Goal: Task Accomplishment & Management: Use online tool/utility

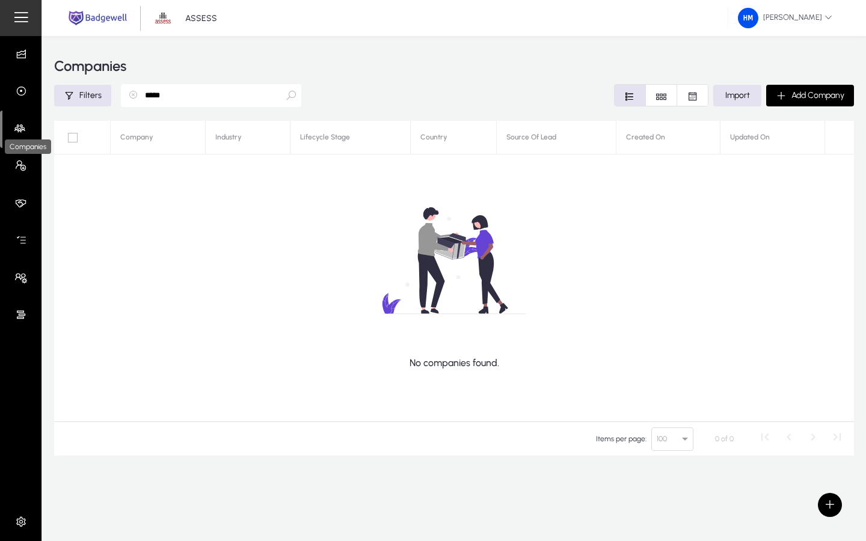
click at [18, 126] on icon at bounding box center [22, 129] width 17 height 12
click at [132, 95] on icon "button" at bounding box center [133, 95] width 10 height 10
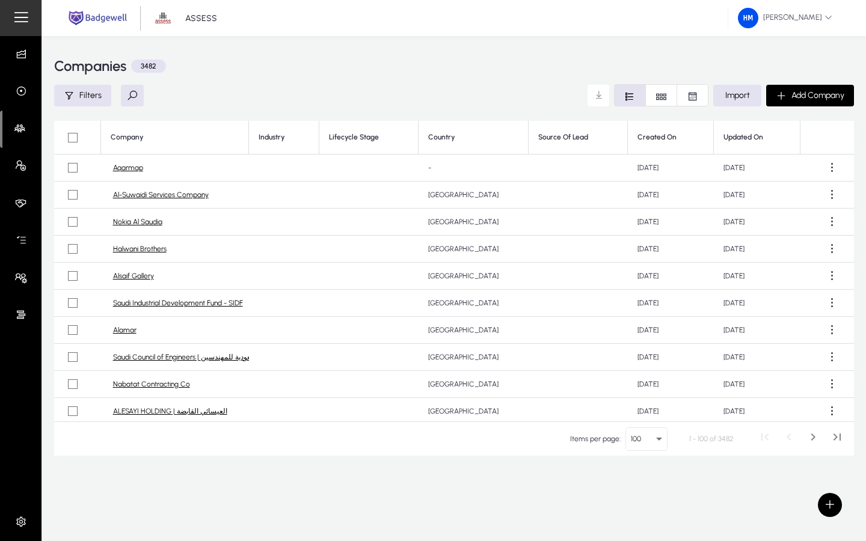
click at [146, 195] on link "Al-Suwaidi Services Company" at bounding box center [161, 195] width 96 height 9
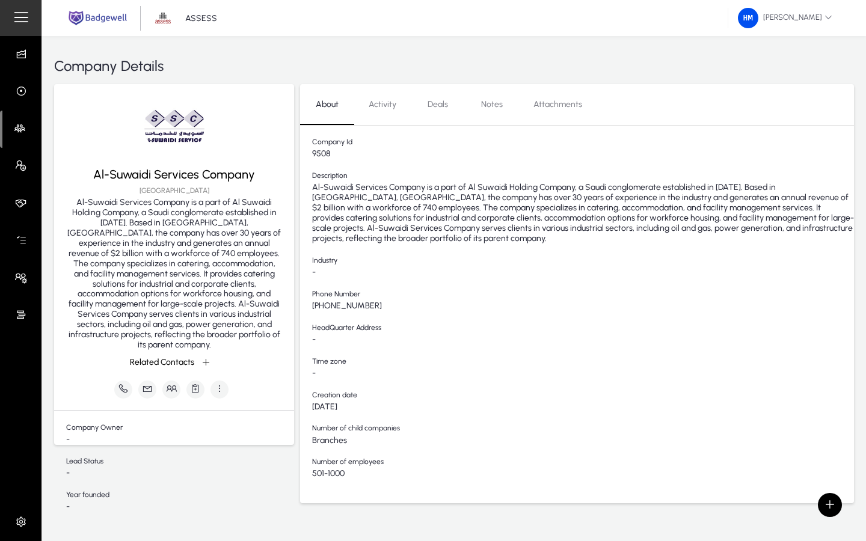
scroll to position [22, 0]
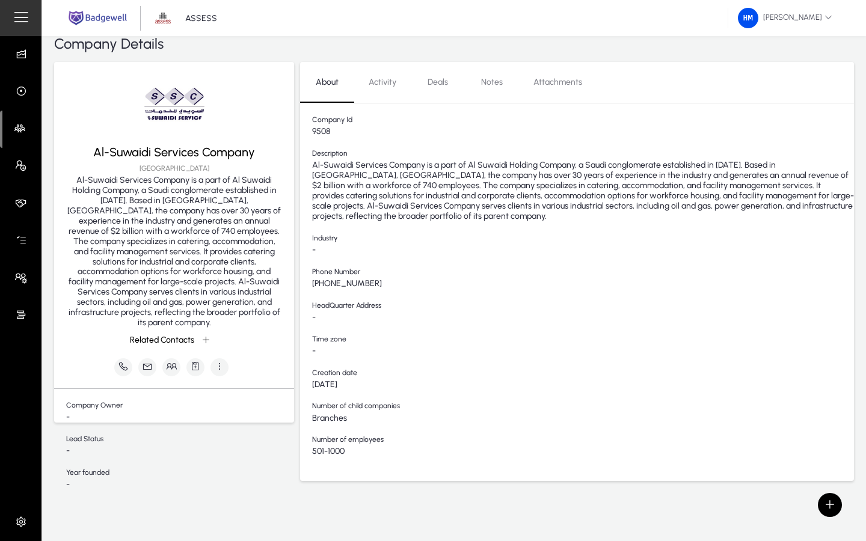
click at [484, 82] on span "Notes" at bounding box center [492, 82] width 22 height 8
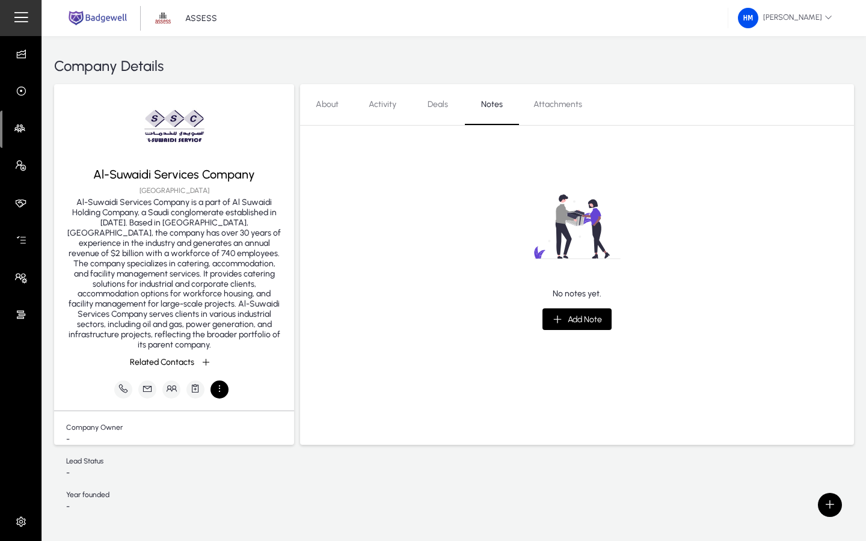
click at [217, 383] on icon "button" at bounding box center [219, 388] width 11 height 11
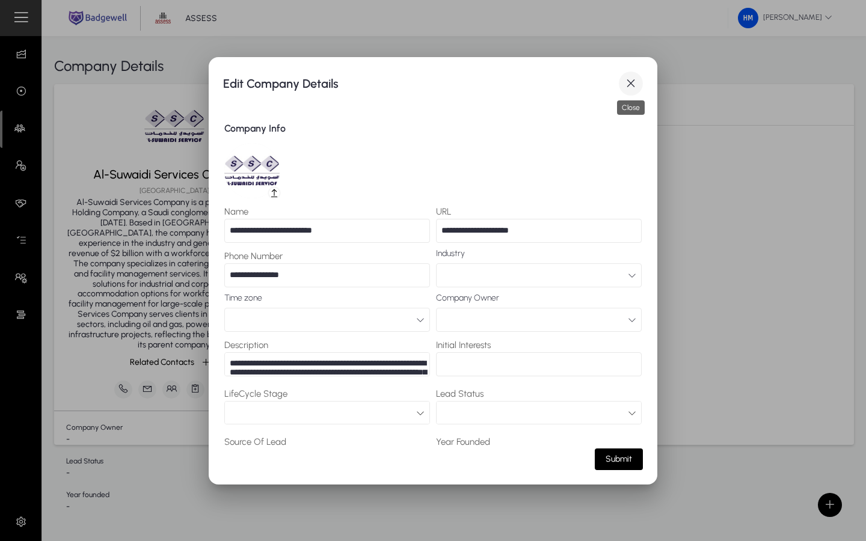
click at [624, 78] on span "button" at bounding box center [631, 84] width 24 height 24
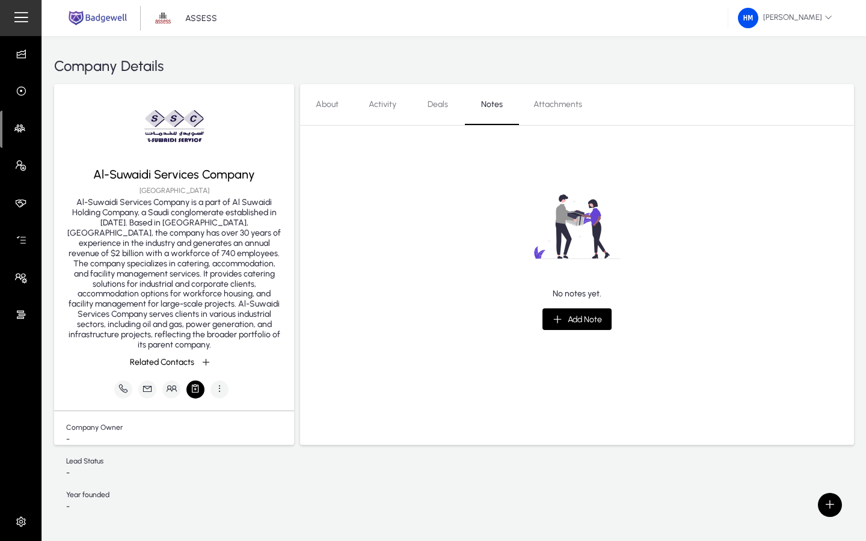
click at [193, 383] on icon "button" at bounding box center [195, 388] width 11 height 11
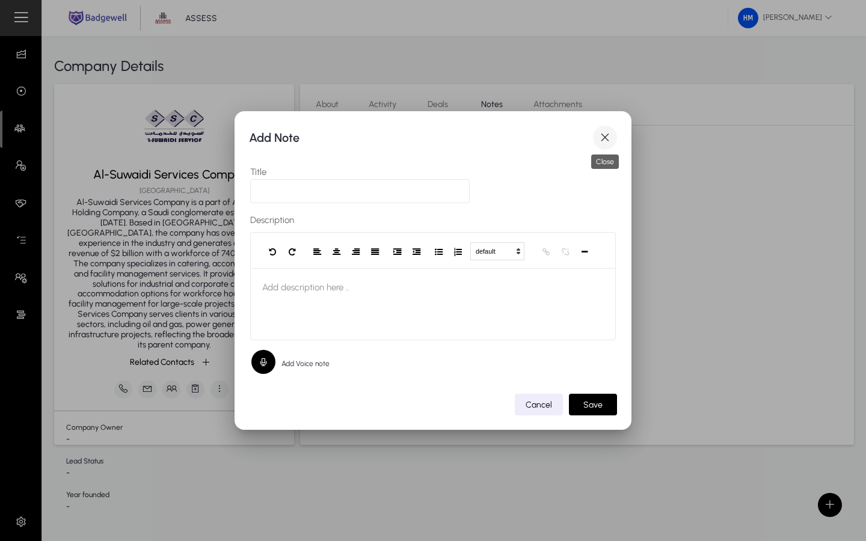
click at [601, 137] on span "button" at bounding box center [605, 138] width 24 height 24
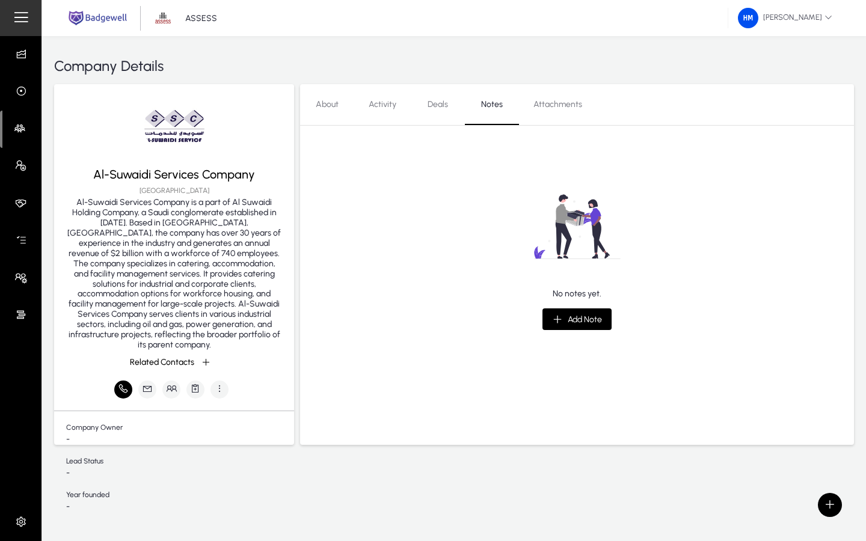
click at [124, 383] on icon "button" at bounding box center [123, 388] width 11 height 11
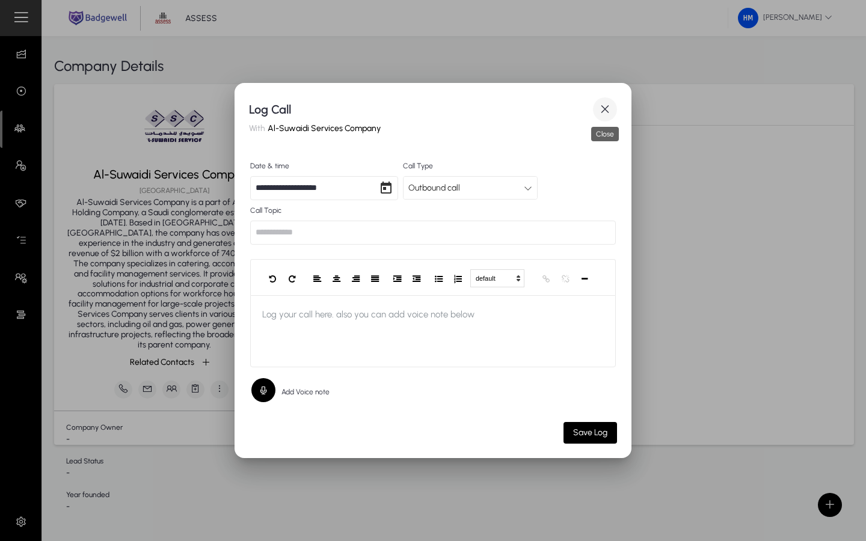
click at [602, 112] on span "button" at bounding box center [605, 109] width 24 height 24
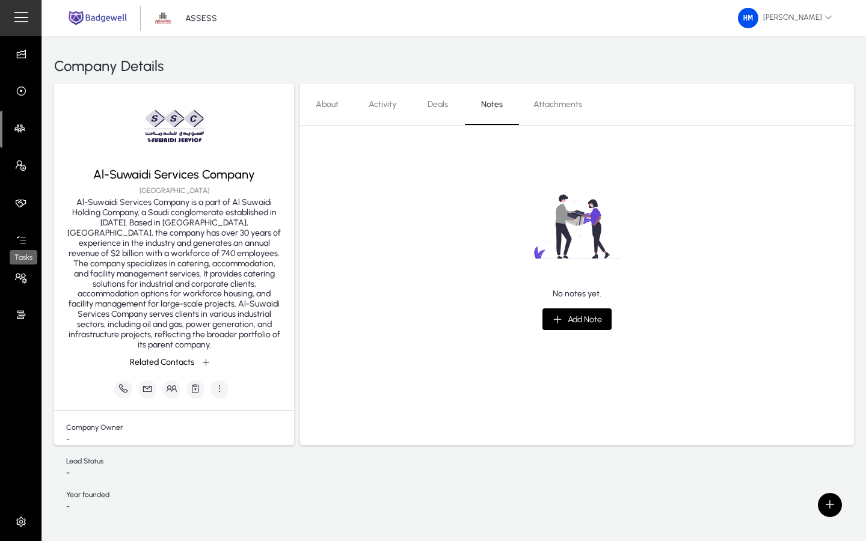
click at [19, 241] on icon at bounding box center [23, 241] width 17 height 12
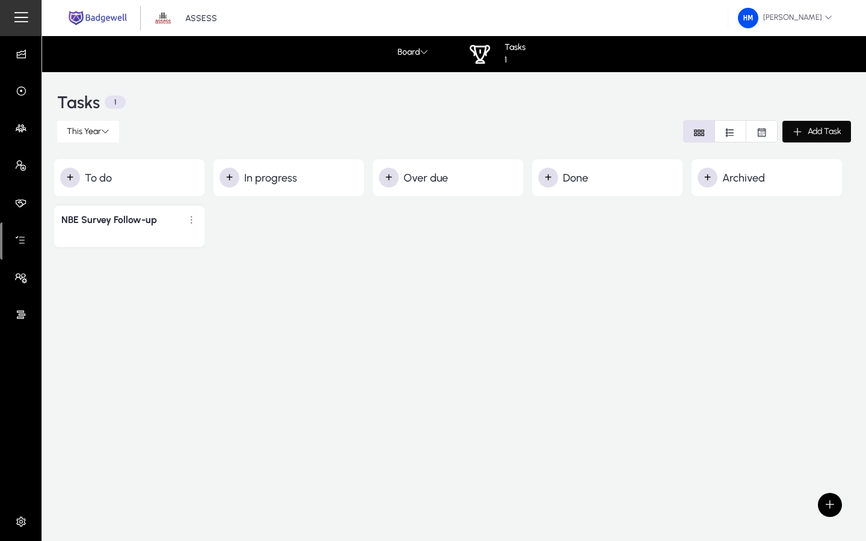
click at [826, 133] on span "Add Task" at bounding box center [825, 131] width 34 height 10
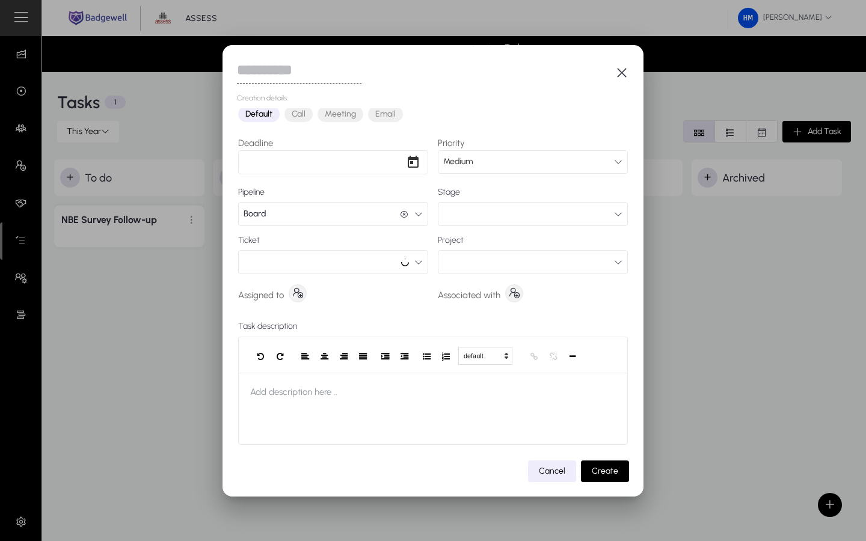
scroll to position [45, 0]
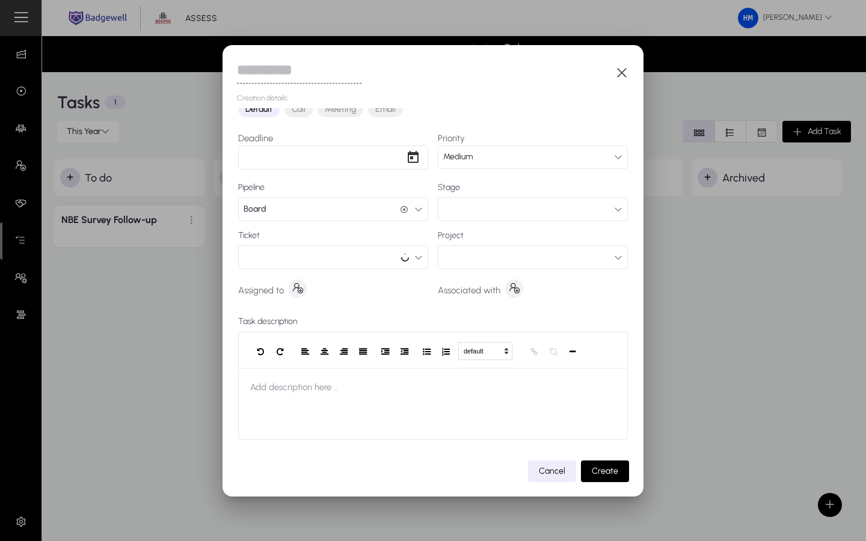
click at [487, 252] on button "button" at bounding box center [533, 257] width 190 height 24
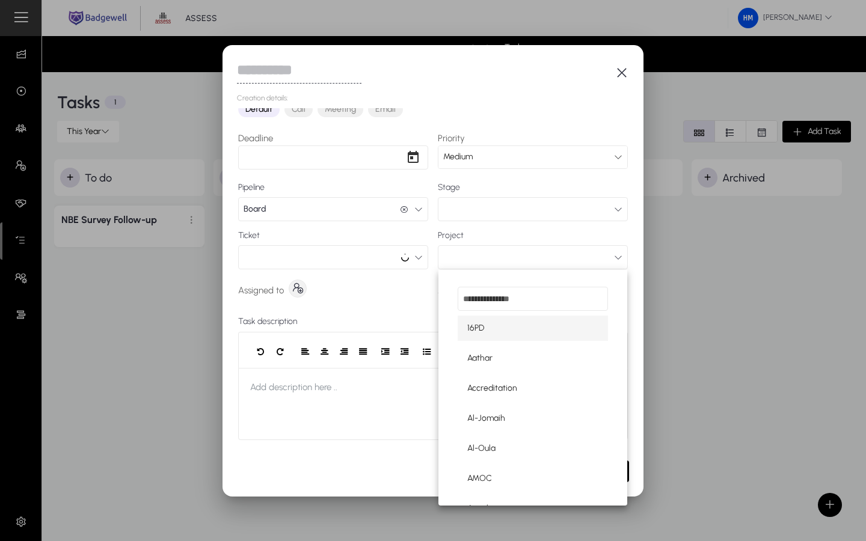
click at [413, 294] on div at bounding box center [433, 270] width 866 height 541
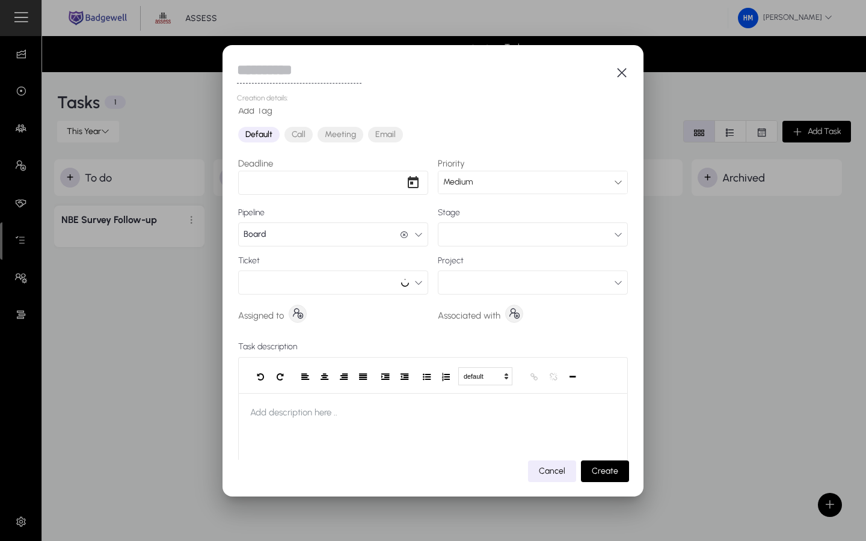
scroll to position [0, 0]
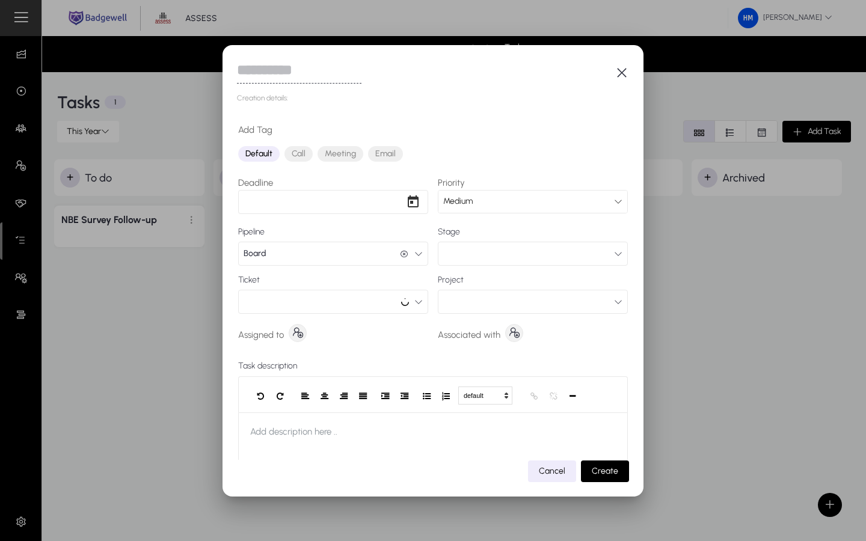
click at [297, 150] on span "Call" at bounding box center [298, 154] width 28 height 16
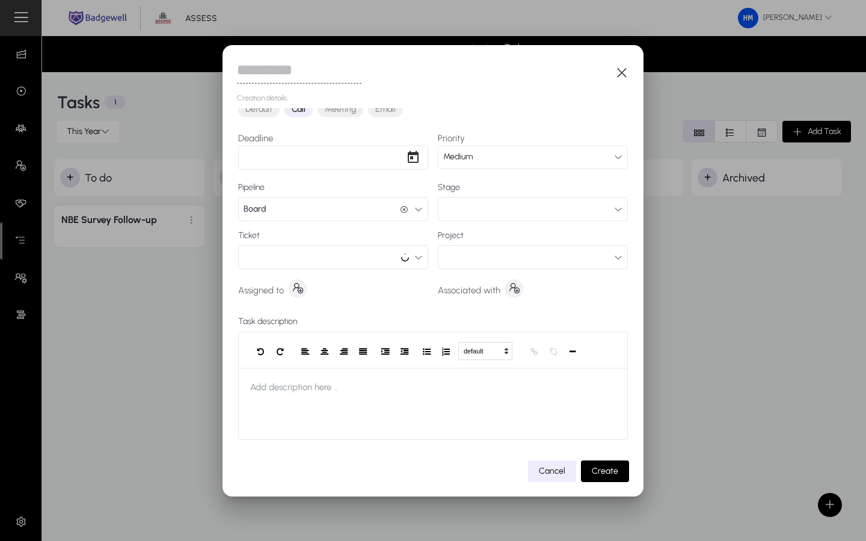
click at [424, 255] on button "button" at bounding box center [333, 257] width 190 height 24
click at [416, 259] on div at bounding box center [433, 270] width 866 height 541
click at [472, 249] on button "button" at bounding box center [533, 257] width 190 height 24
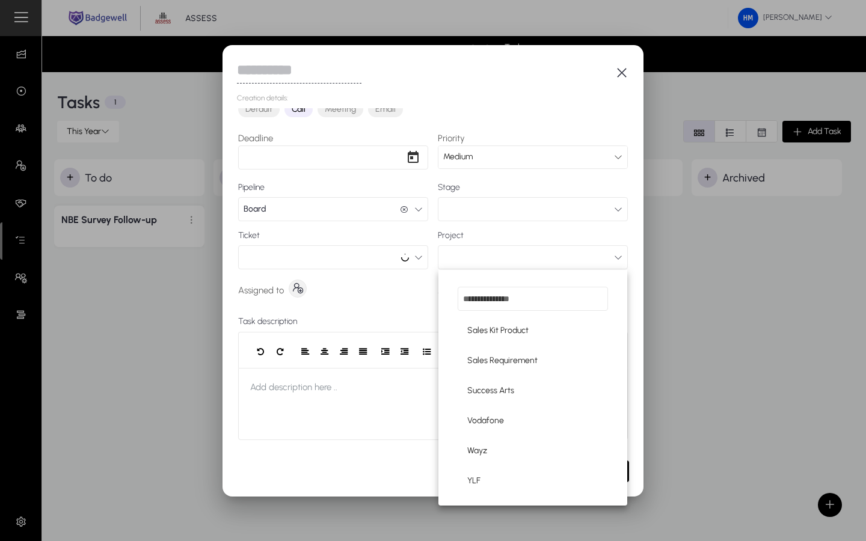
scroll to position [942, 0]
click at [423, 411] on div at bounding box center [433, 270] width 866 height 541
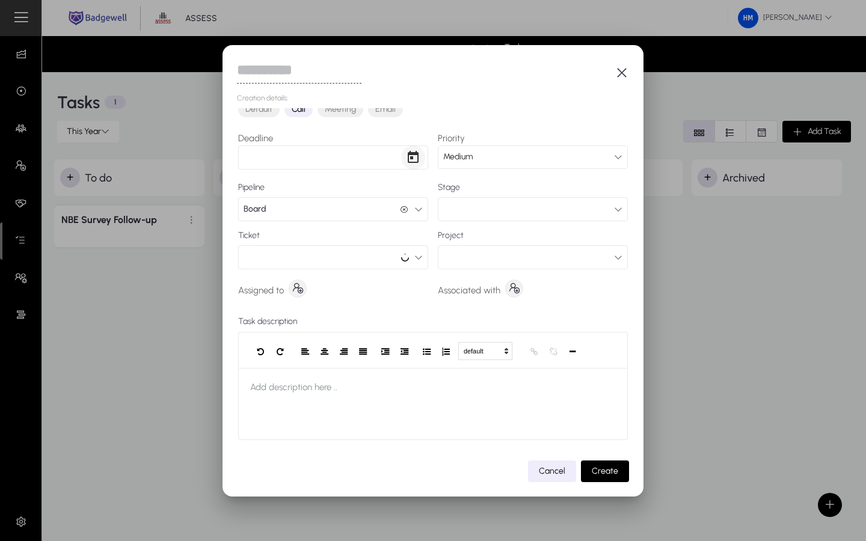
click at [419, 162] on span "Open calendar" at bounding box center [413, 158] width 24 height 24
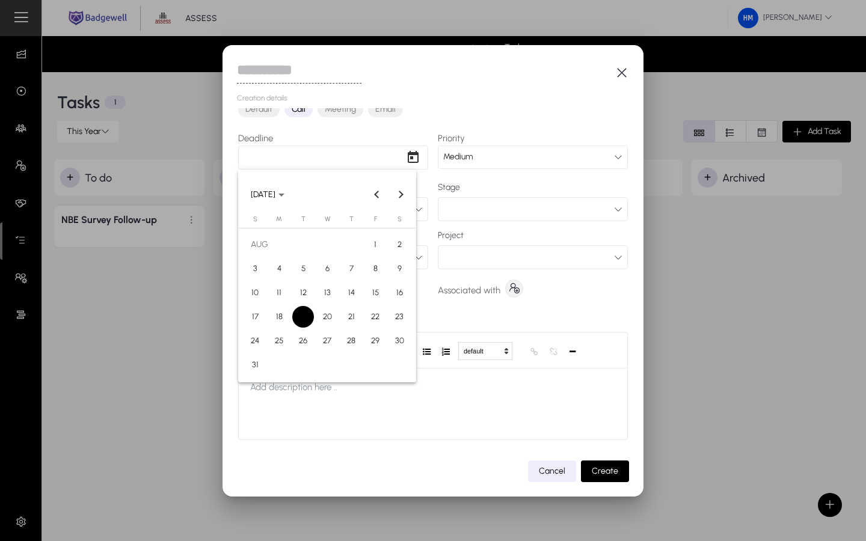
click at [430, 134] on div at bounding box center [433, 270] width 866 height 541
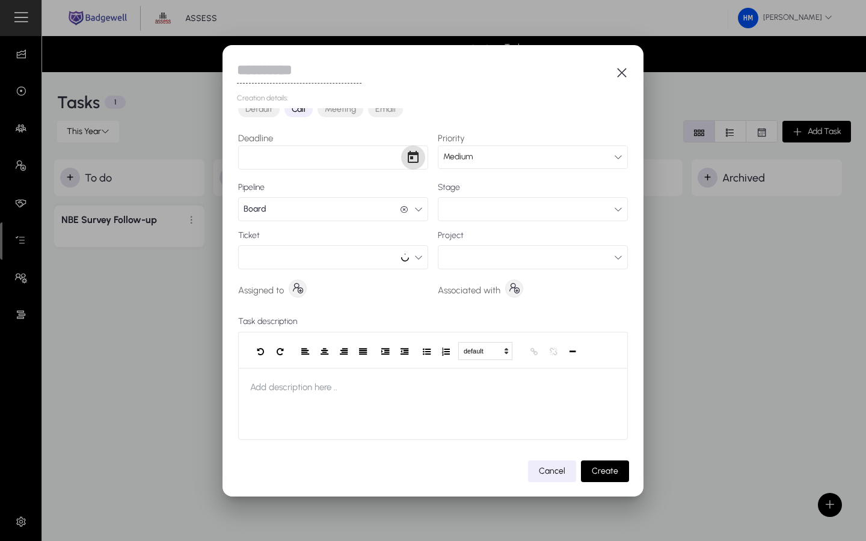
scroll to position [0, 0]
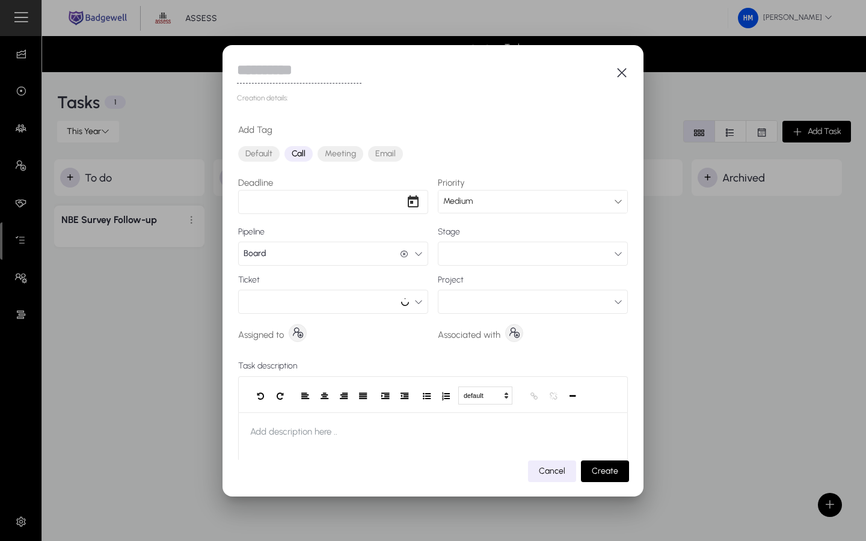
click at [618, 73] on icon "button" at bounding box center [622, 73] width 14 height 14
